Goal: Task Accomplishment & Management: Manage account settings

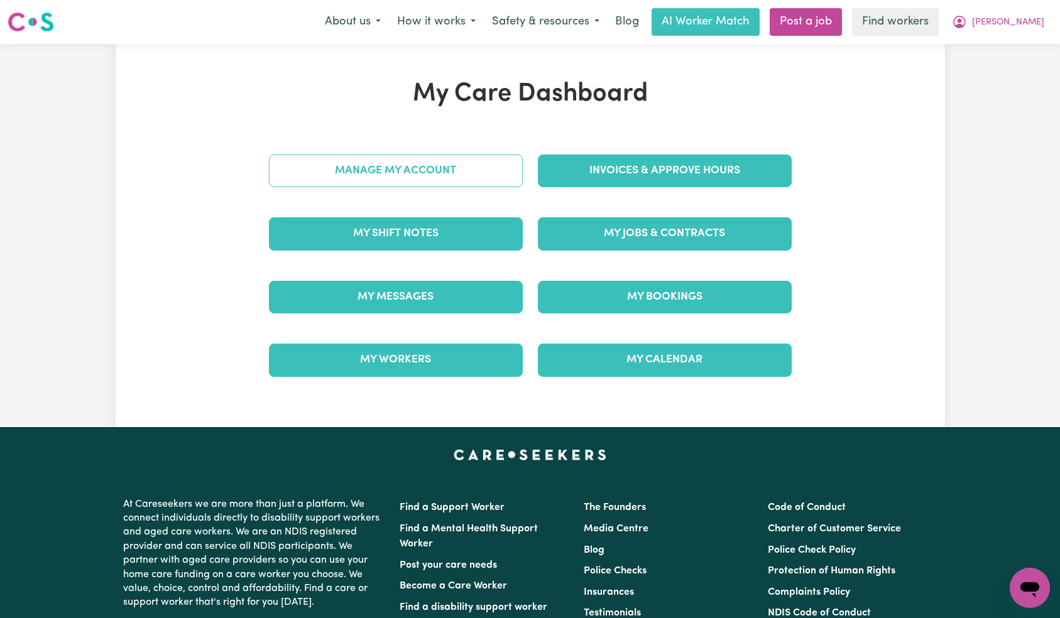
click at [430, 185] on link "Manage My Account" at bounding box center [396, 171] width 254 height 33
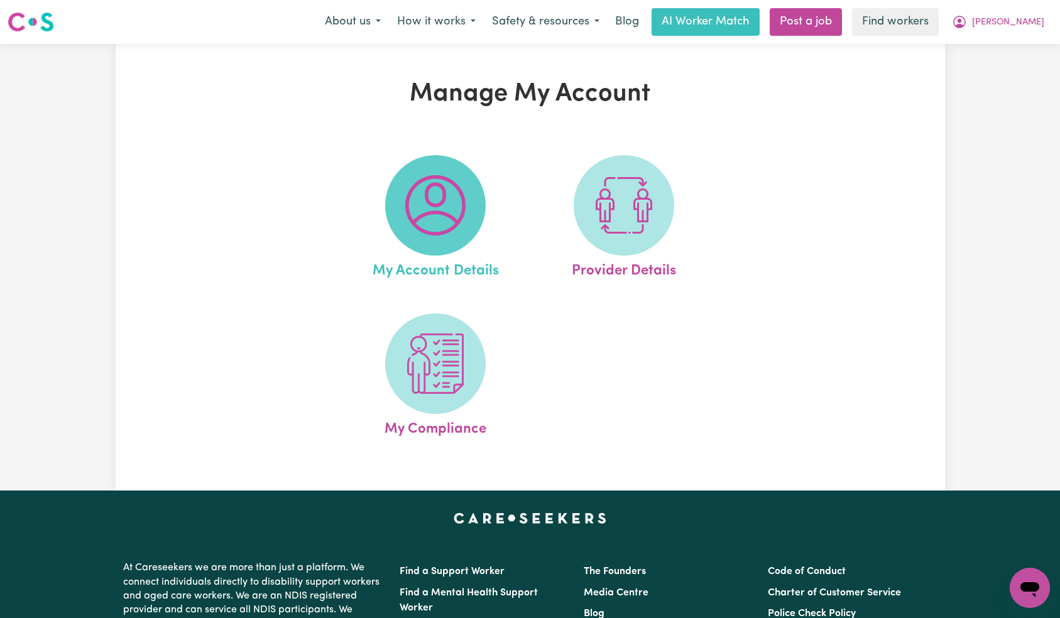
click at [437, 216] on img at bounding box center [435, 205] width 60 height 60
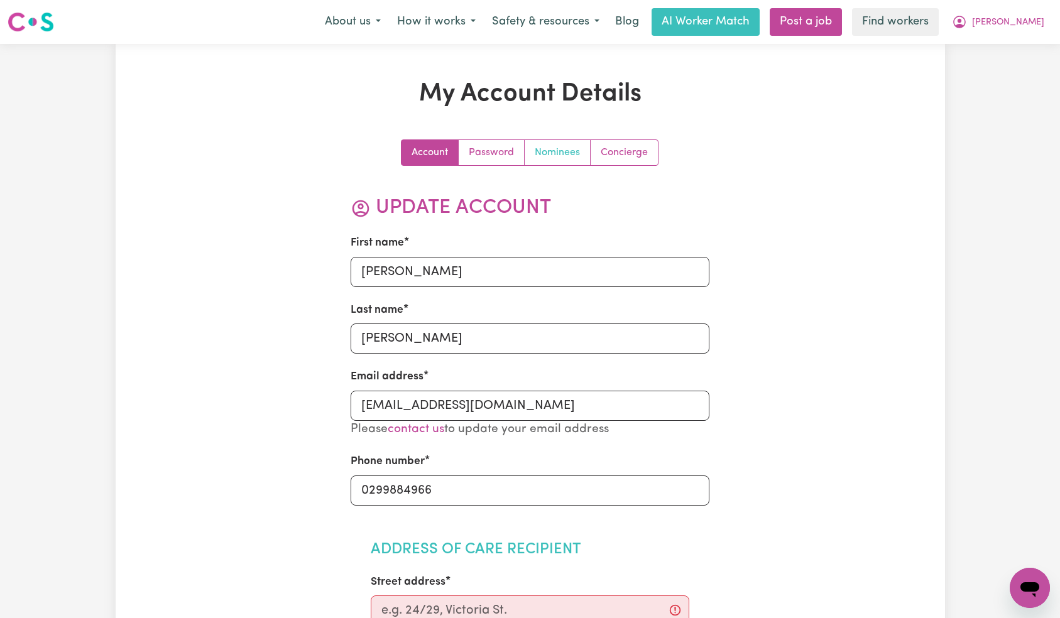
click at [550, 150] on link "Nominees" at bounding box center [558, 152] width 66 height 25
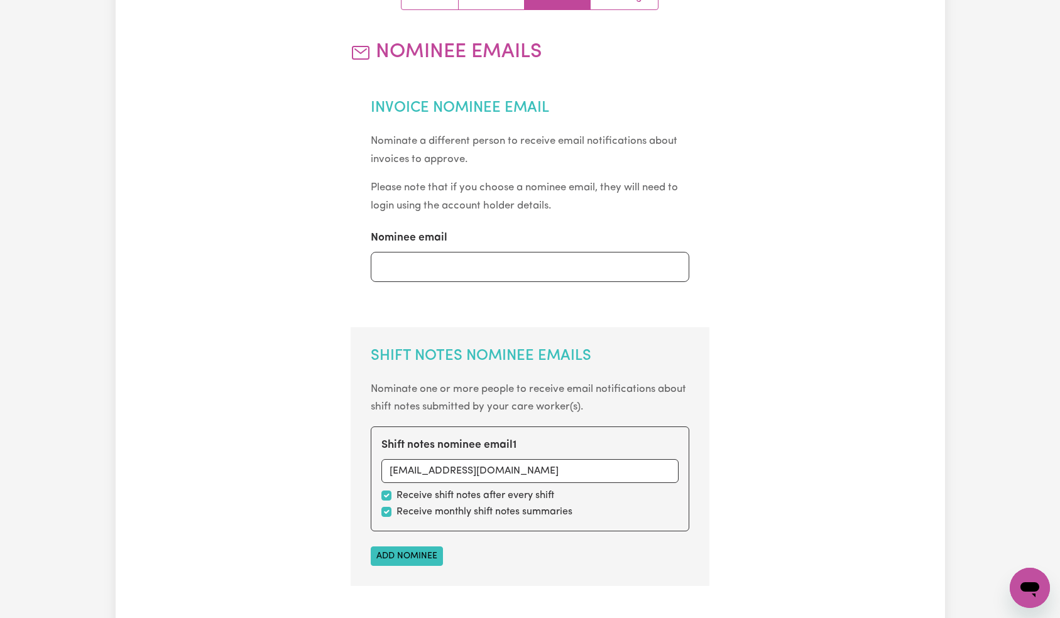
scroll to position [350, 0]
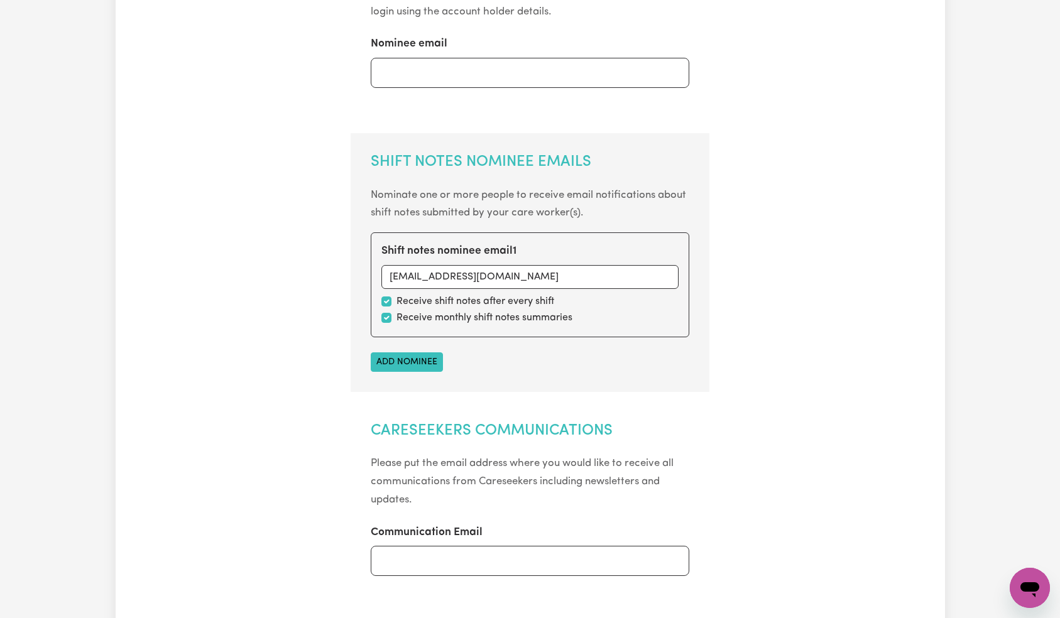
click at [392, 324] on div "Receive monthly shift notes summaries" at bounding box center [529, 317] width 297 height 15
click at [380, 317] on div "Shift notes nominee email 1 [EMAIL_ADDRESS][DOMAIN_NAME] Receive shift notes af…" at bounding box center [530, 284] width 319 height 104
click at [383, 319] on input "checkbox" at bounding box center [386, 318] width 10 height 10
checkbox input "false"
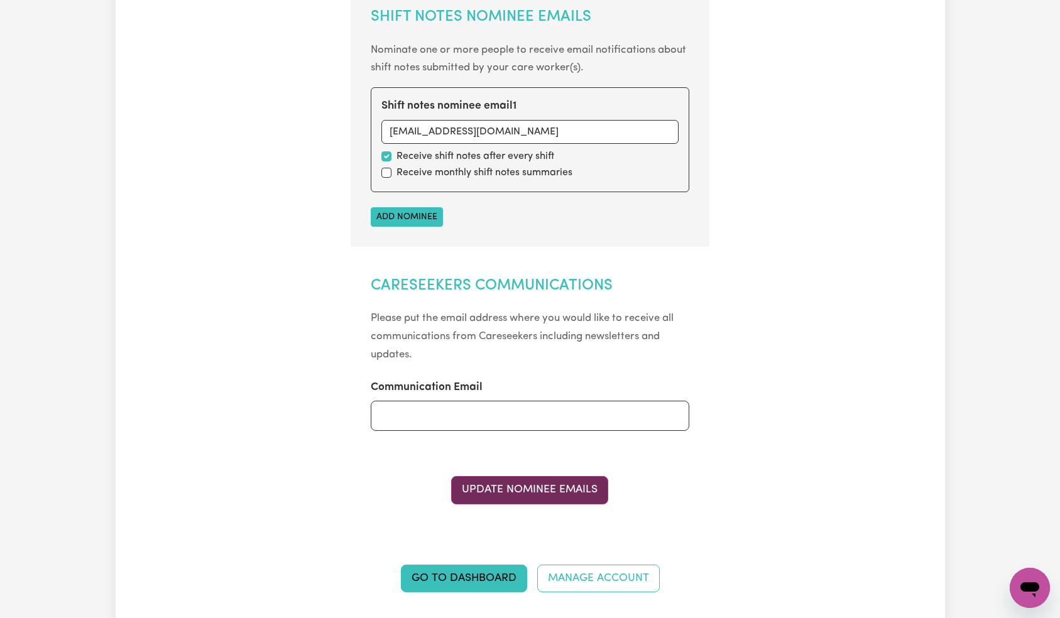
click at [512, 488] on button "Update Nominee Emails" at bounding box center [529, 490] width 157 height 28
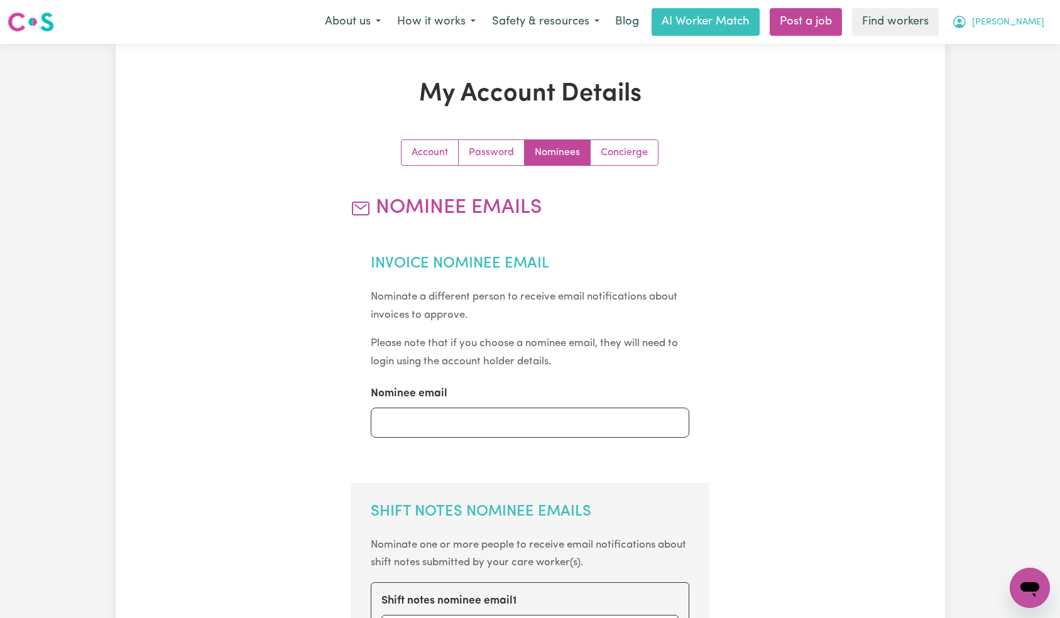
click at [1020, 20] on span "[PERSON_NAME]" at bounding box center [1008, 23] width 72 height 14
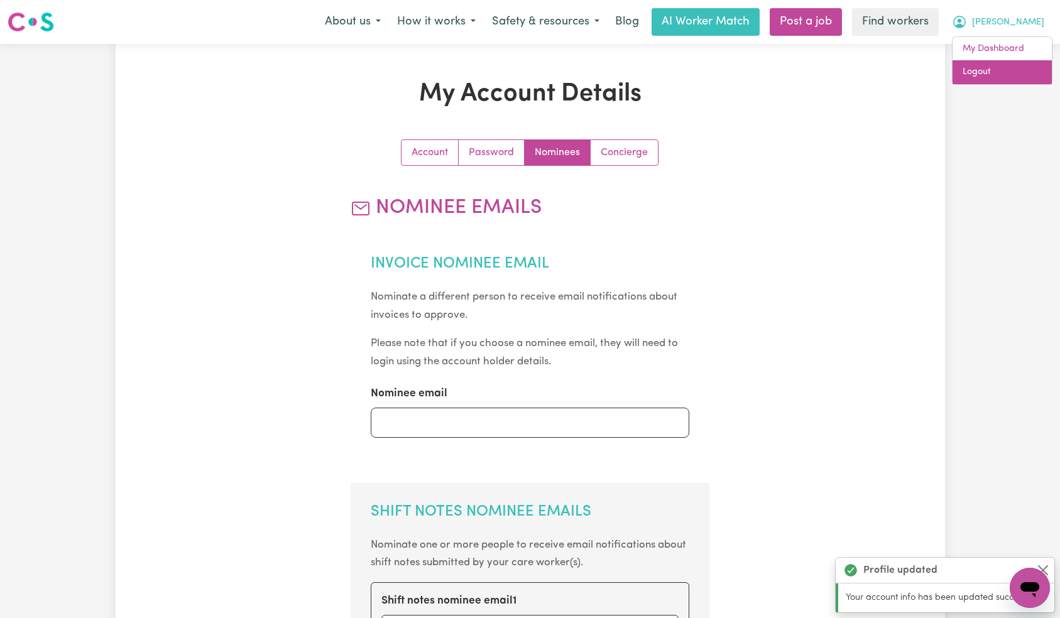
click at [1008, 73] on link "Logout" at bounding box center [1002, 72] width 99 height 24
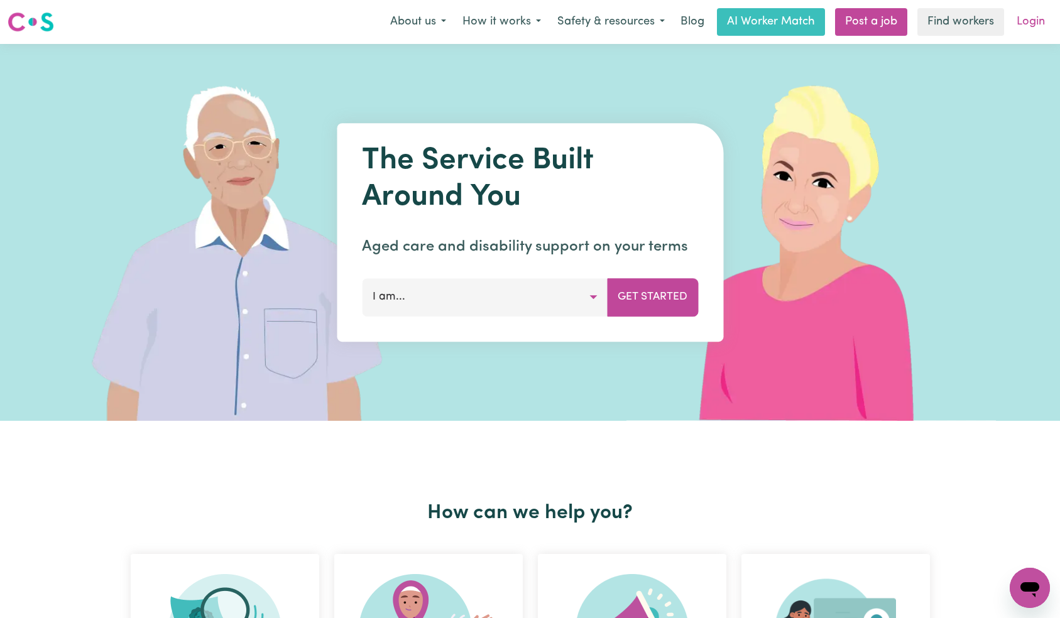
click at [1035, 25] on link "Login" at bounding box center [1030, 22] width 43 height 28
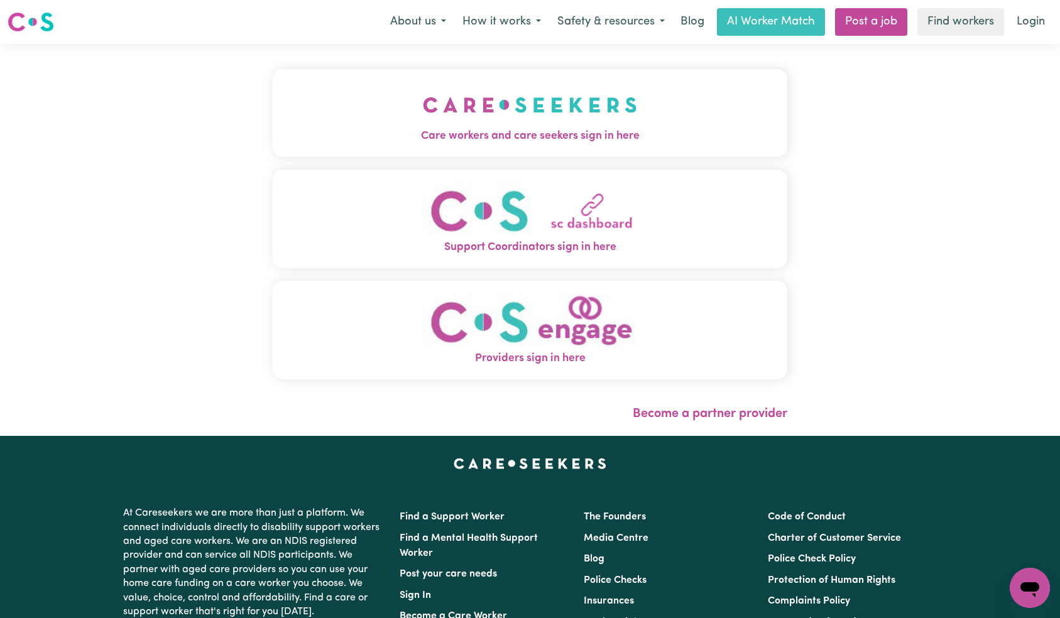
click at [423, 82] on img "Care workers and care seekers sign in here" at bounding box center [530, 105] width 214 height 46
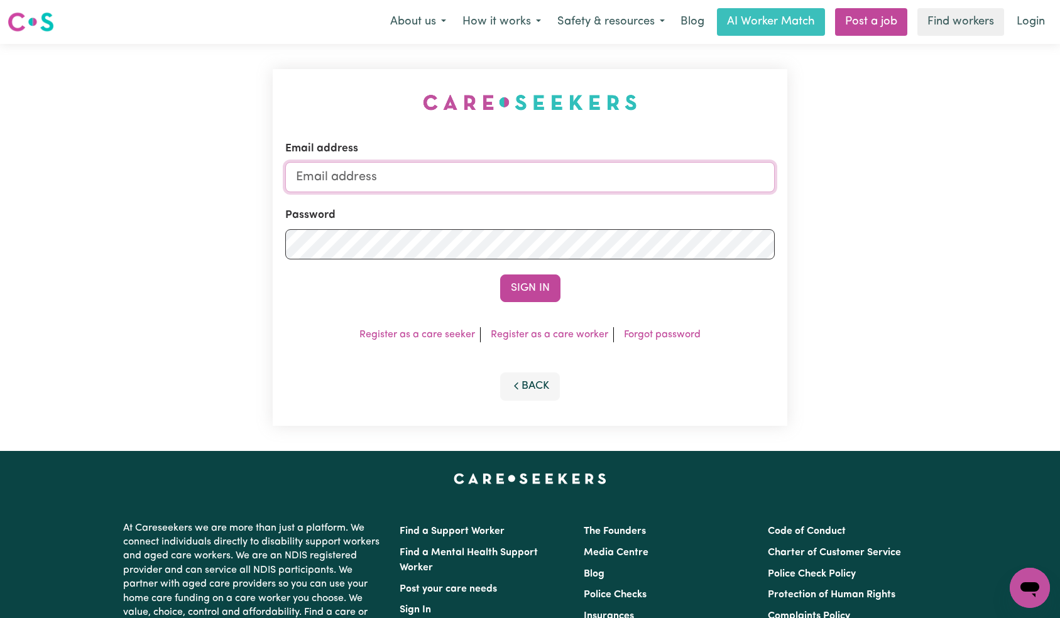
click at [566, 181] on input "Email address" at bounding box center [530, 177] width 490 height 30
paste input "[EMAIL_ADDRESS][DOMAIN_NAME]"
type input "[EMAIL_ADDRESS][DOMAIN_NAME]"
click at [516, 280] on button "Sign In" at bounding box center [530, 289] width 60 height 28
